Goal: Information Seeking & Learning: Learn about a topic

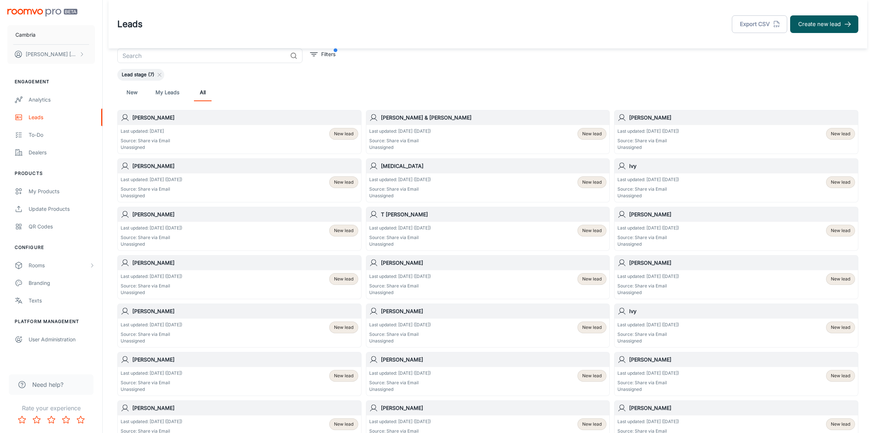
scroll to position [73, 0]
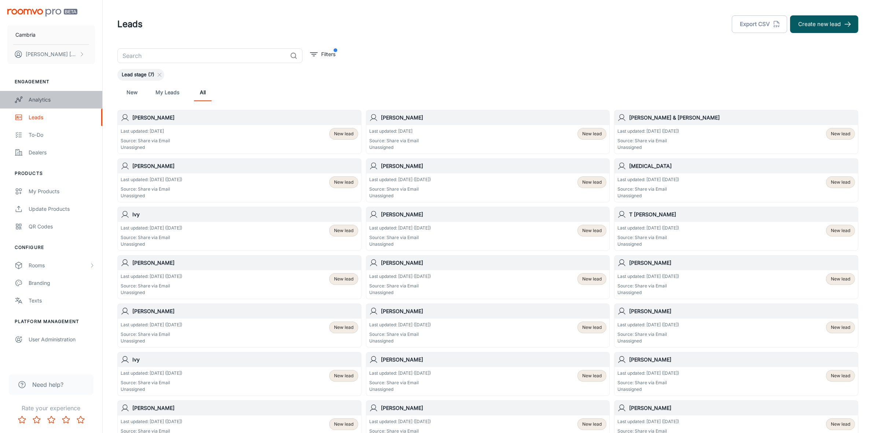
click at [50, 102] on div "Analytics" at bounding box center [62, 100] width 66 height 8
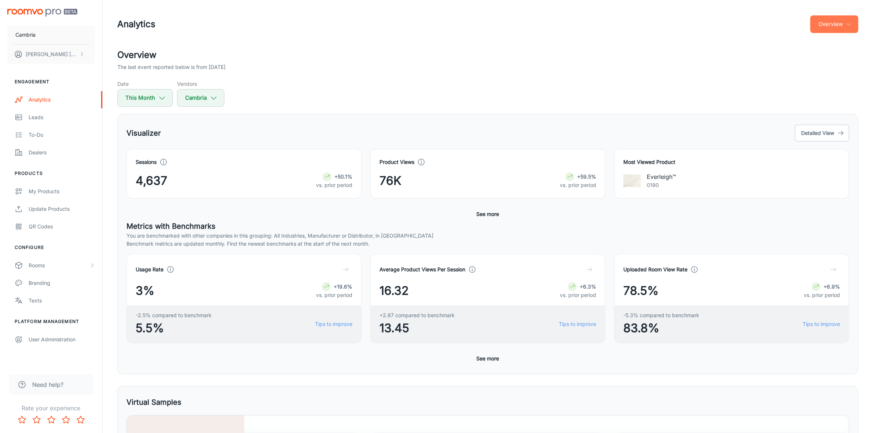
click at [851, 22] on icon "button" at bounding box center [849, 24] width 6 height 6
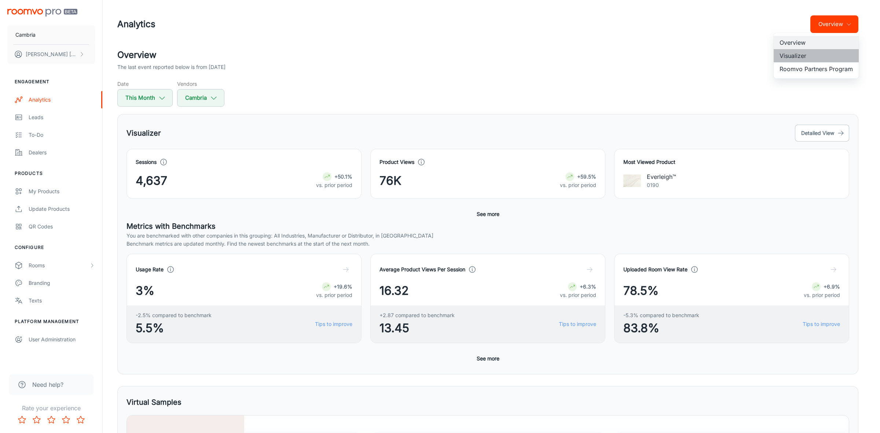
click at [805, 53] on li "Visualizer" at bounding box center [815, 55] width 85 height 13
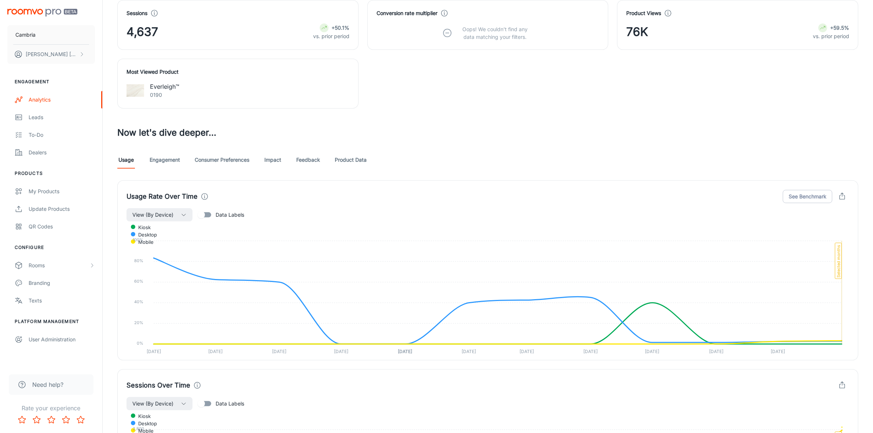
scroll to position [321, 0]
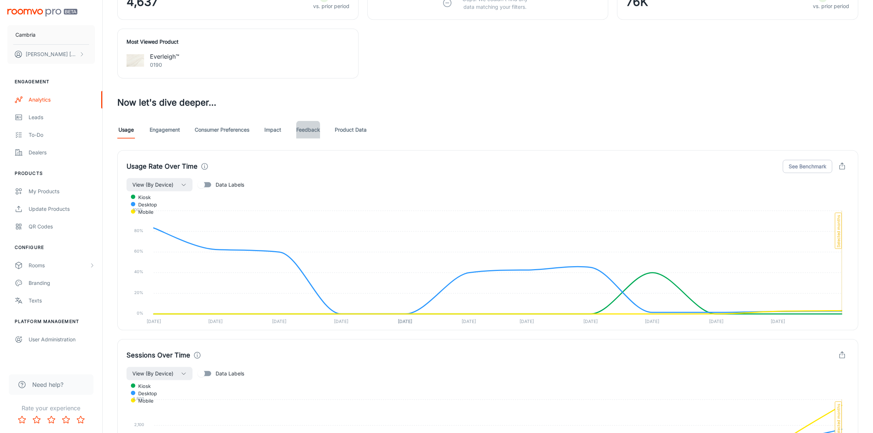
click at [313, 133] on link "Feedback" at bounding box center [308, 130] width 24 height 18
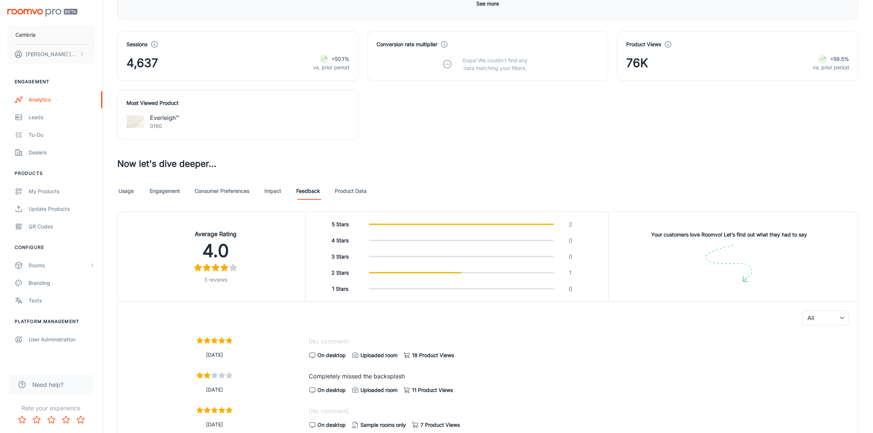
scroll to position [275, 0]
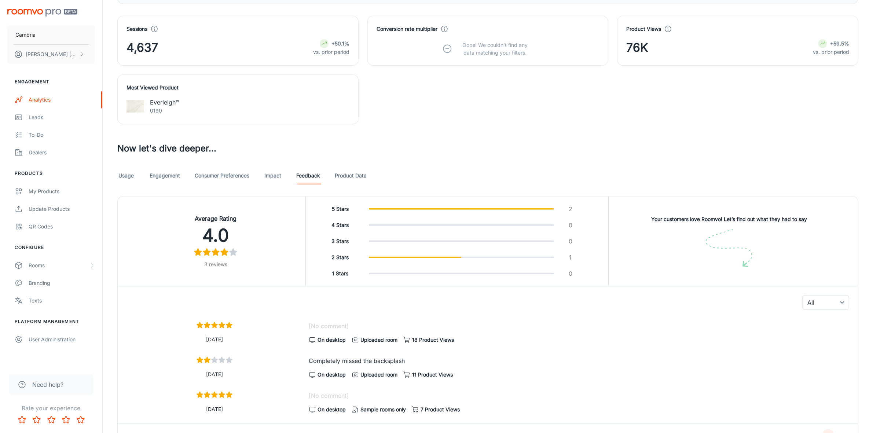
click at [123, 177] on link "Usage" at bounding box center [126, 176] width 18 height 18
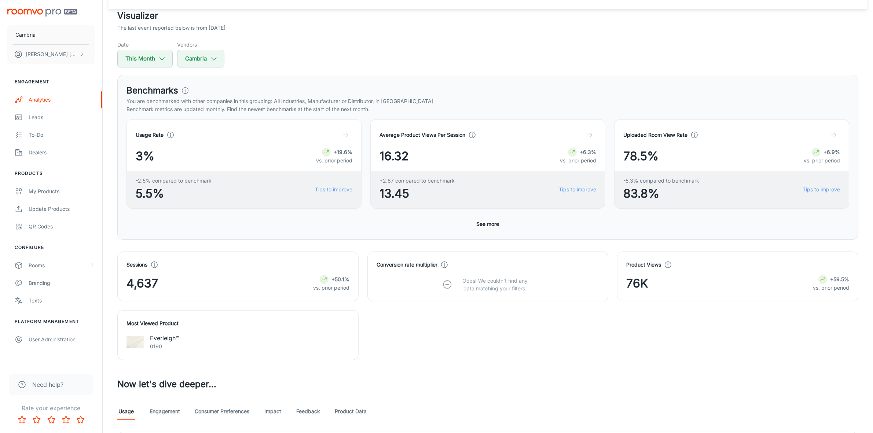
scroll to position [92, 0]
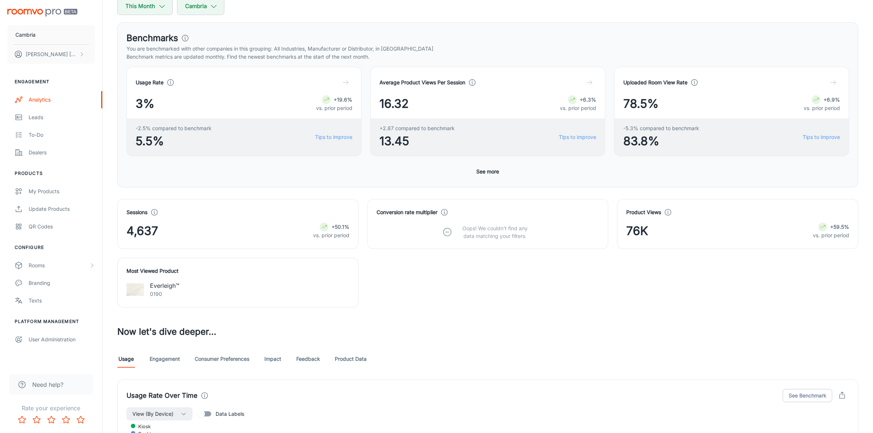
click at [489, 170] on button "See more" at bounding box center [488, 171] width 29 height 13
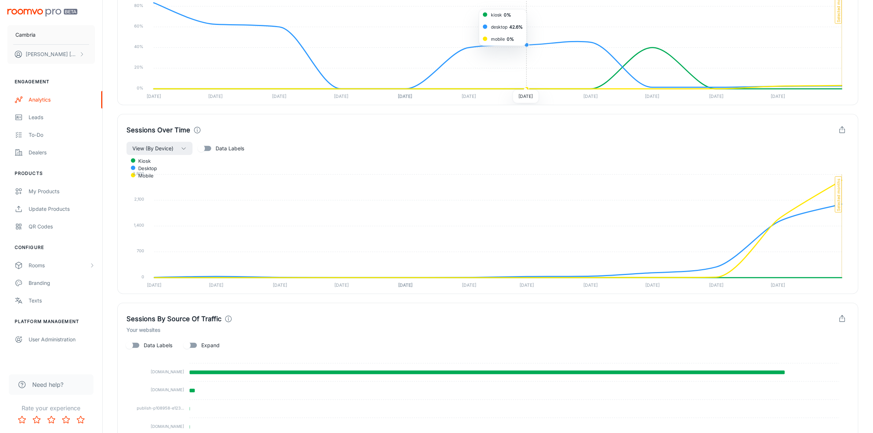
scroll to position [825, 0]
